Goal: Transaction & Acquisition: Purchase product/service

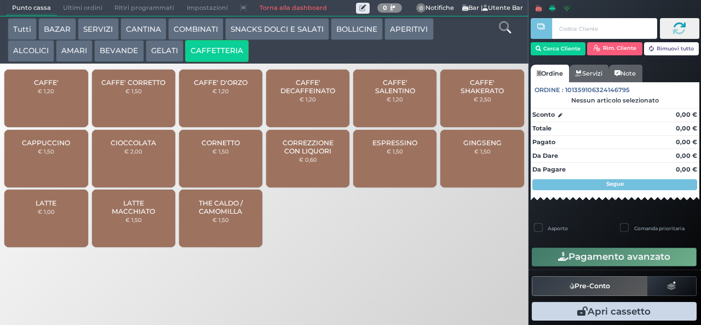
click at [185, 40] on button "CAFFETTERIA" at bounding box center [216, 51] width 63 height 22
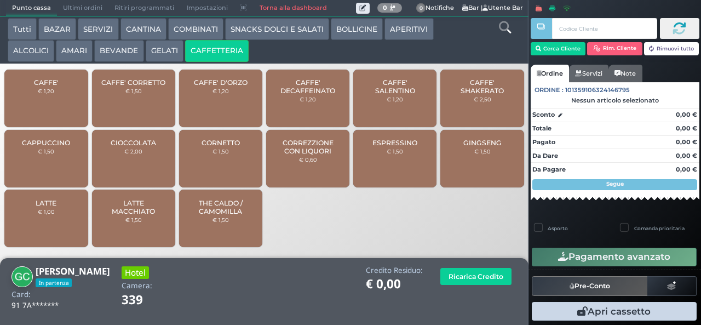
click at [54, 103] on div "CAFFE' € 1,20" at bounding box center [45, 98] width 83 height 57
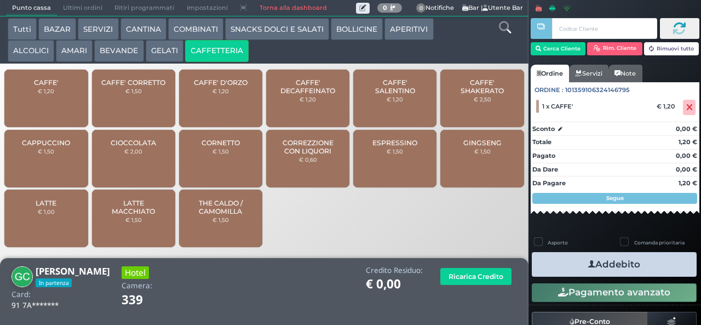
click at [53, 86] on span "CAFFE'" at bounding box center [46, 82] width 25 height 8
click at [43, 107] on div "CAFFE' € 1,20" at bounding box center [45, 98] width 83 height 57
click at [646, 267] on button "Addebito" at bounding box center [613, 264] width 165 height 25
